Goal: Transaction & Acquisition: Purchase product/service

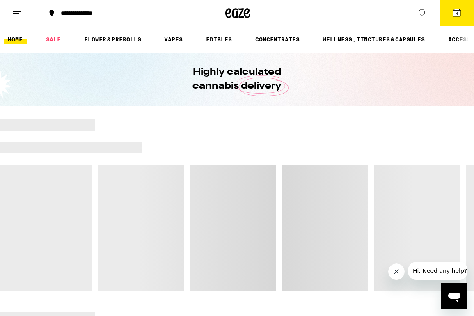
click at [18, 14] on line at bounding box center [16, 14] width 6 height 0
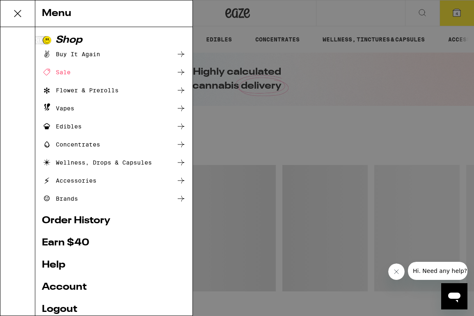
click at [82, 219] on link "Order History" at bounding box center [114, 221] width 144 height 10
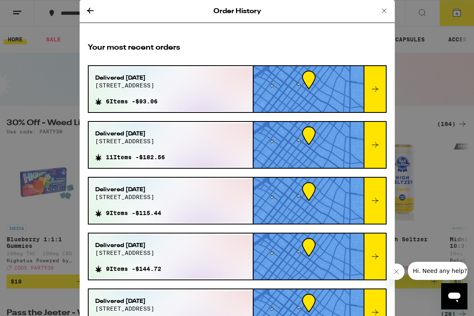
click at [374, 91] on icon at bounding box center [375, 89] width 10 height 10
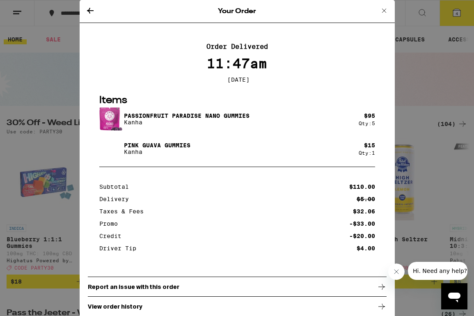
click at [89, 10] on icon at bounding box center [90, 11] width 7 height 6
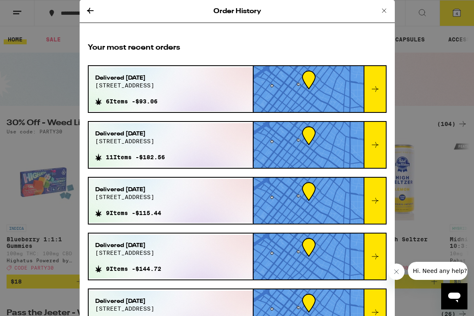
click at [375, 91] on icon at bounding box center [375, 89] width 7 height 6
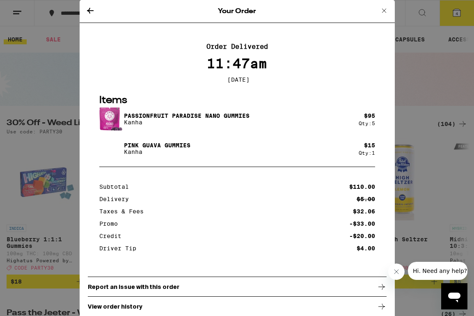
click at [89, 10] on icon at bounding box center [90, 11] width 10 height 10
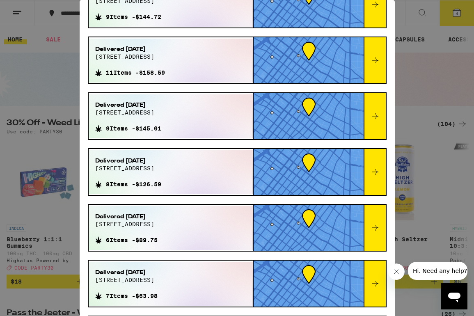
scroll to position [274, 0]
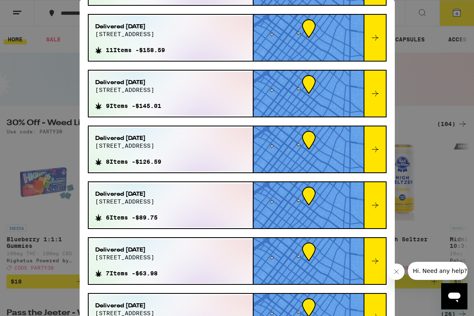
click at [382, 208] on div at bounding box center [374, 205] width 22 height 46
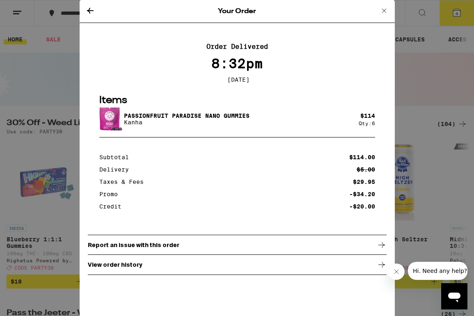
click at [89, 10] on icon at bounding box center [90, 11] width 10 height 10
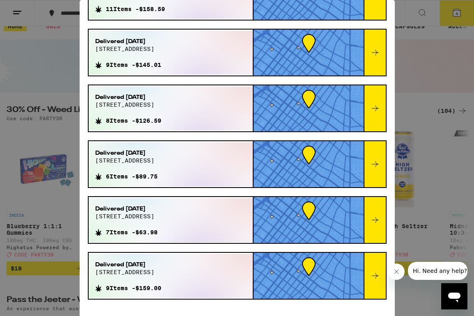
scroll to position [15, 0]
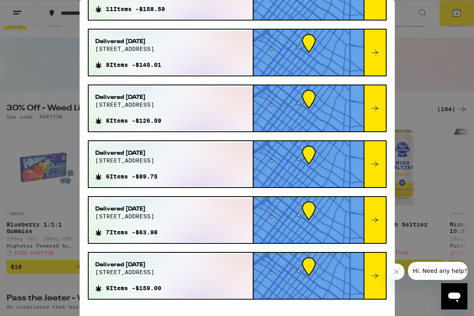
click at [375, 224] on icon at bounding box center [375, 220] width 10 height 10
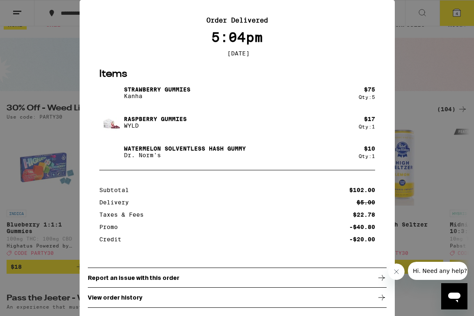
scroll to position [29, 0]
click at [57, 62] on div "Your Order Order Delivered 5:04pm Nov 26, 2024 Items Strawberry Gummies Kanha $…" at bounding box center [237, 158] width 474 height 316
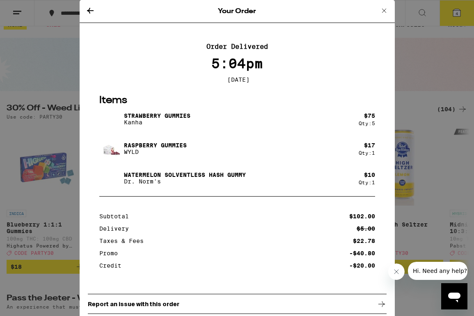
click at [384, 10] on icon at bounding box center [384, 11] width 10 height 10
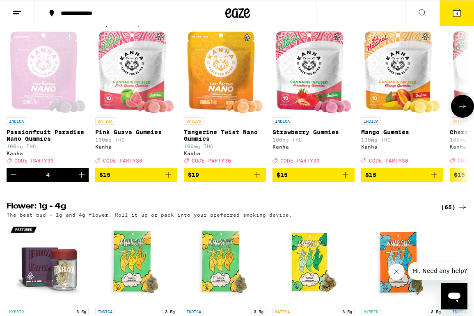
scroll to position [480, 0]
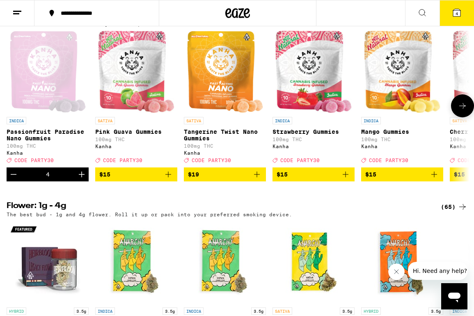
click at [467, 111] on icon at bounding box center [462, 106] width 10 height 10
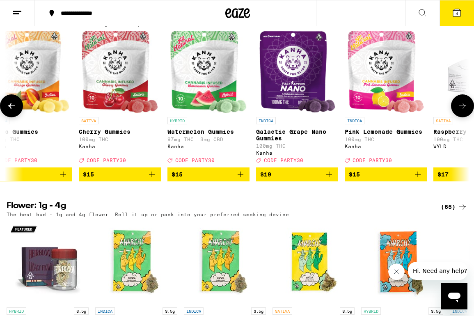
scroll to position [0, 371]
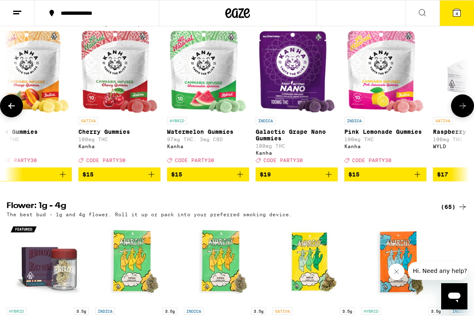
click at [467, 111] on icon at bounding box center [462, 106] width 10 height 10
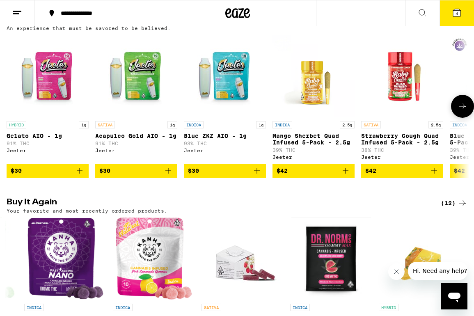
scroll to position [246, 0]
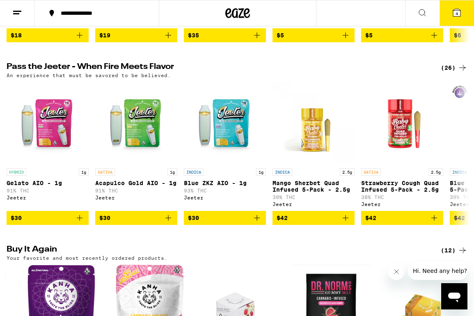
click at [460, 15] on icon at bounding box center [456, 12] width 7 height 7
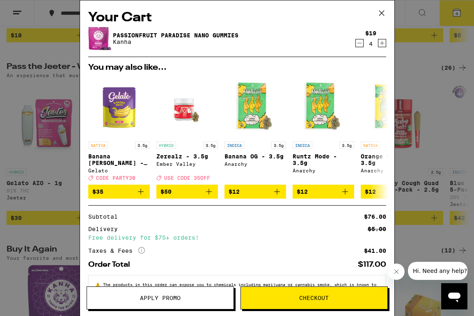
click at [380, 11] on icon at bounding box center [381, 13] width 12 height 12
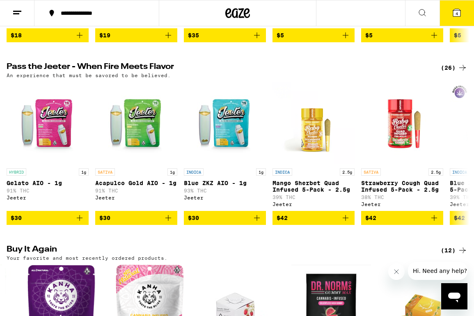
click at [428, 13] on button at bounding box center [422, 13] width 34 height 26
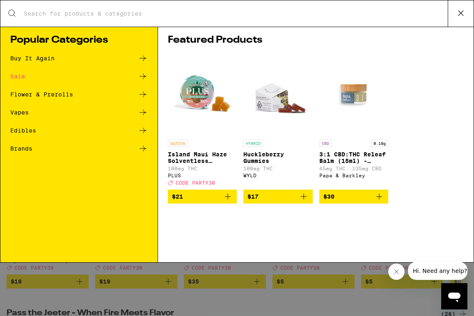
click at [185, 15] on input "Search for Products" at bounding box center [235, 13] width 424 height 7
type input "kanha"
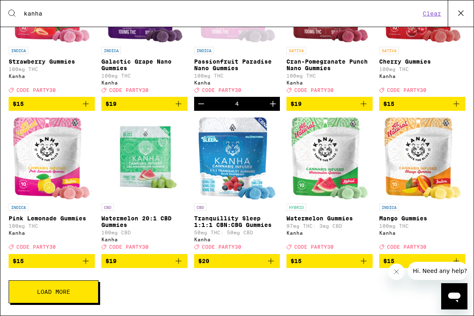
scroll to position [217, 0]
click at [34, 290] on button "Load More" at bounding box center [54, 291] width 90 height 23
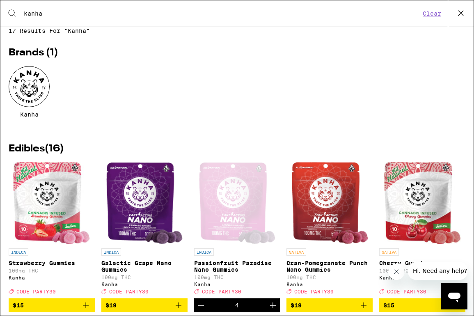
scroll to position [0, 0]
